Goal: Find specific page/section: Find specific page/section

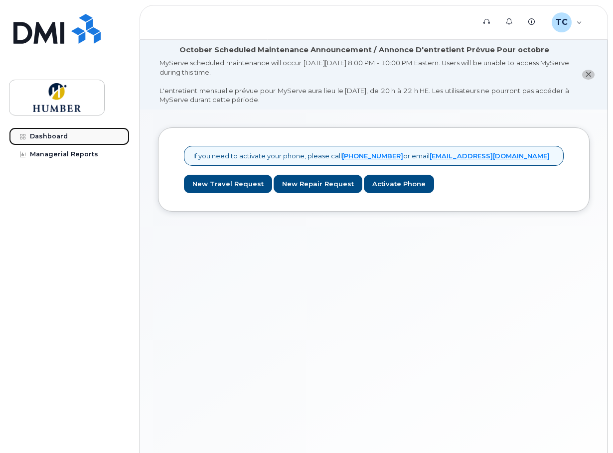
click at [59, 137] on div "Dashboard" at bounding box center [49, 136] width 38 height 8
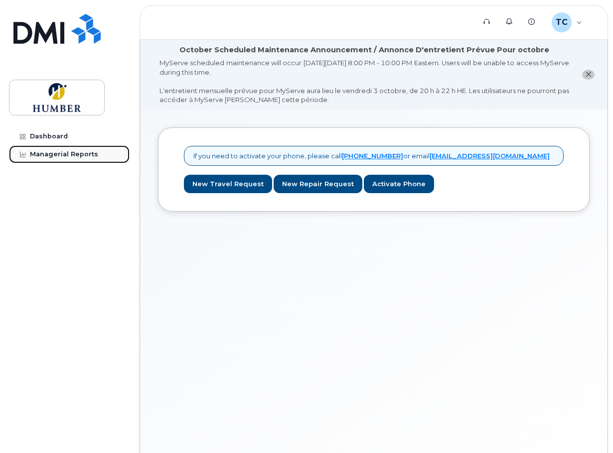
click at [65, 159] on link "Managerial Reports" at bounding box center [69, 154] width 121 height 18
